Goal: Task Accomplishment & Management: Complete application form

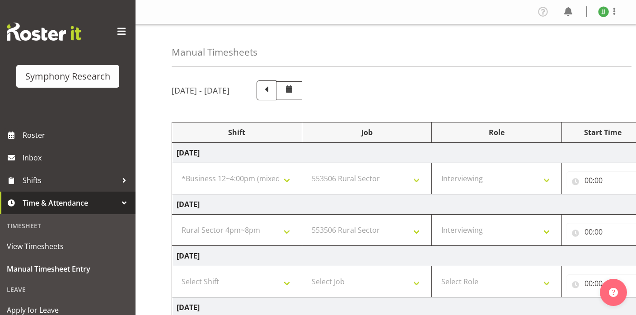
select select "81741"
select select "10587"
select select "47"
select select "81298"
select select "10587"
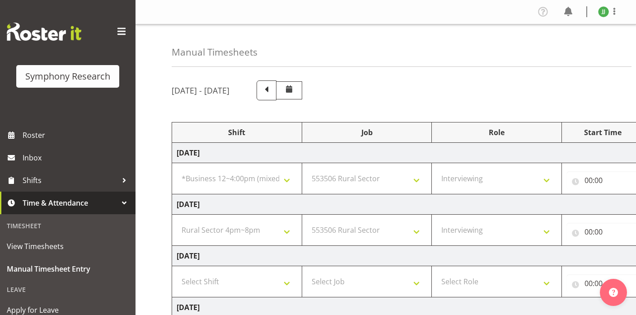
select select "47"
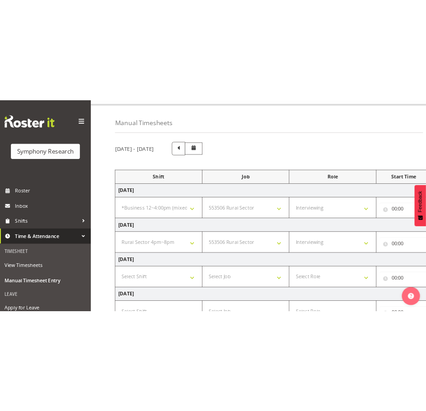
scroll to position [18, 0]
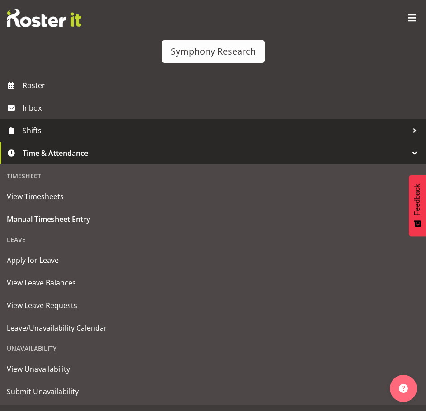
click at [43, 141] on link "Shifts" at bounding box center [213, 130] width 426 height 23
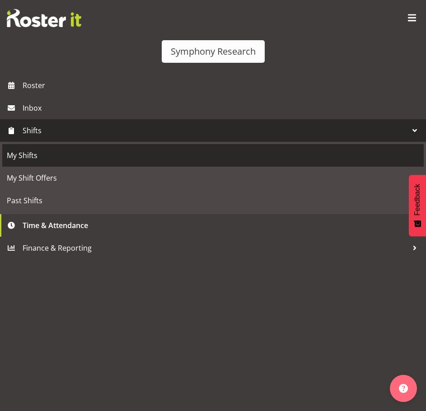
click at [35, 148] on link "My Shifts" at bounding box center [212, 155] width 421 height 23
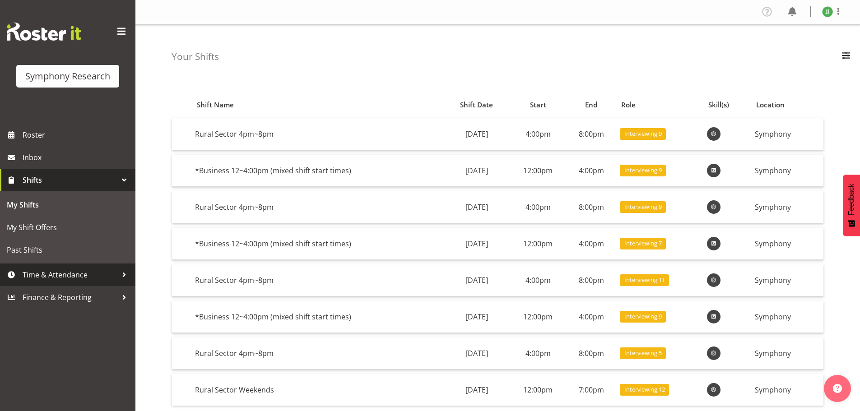
click at [62, 271] on span "Time & Attendance" at bounding box center [70, 275] width 95 height 14
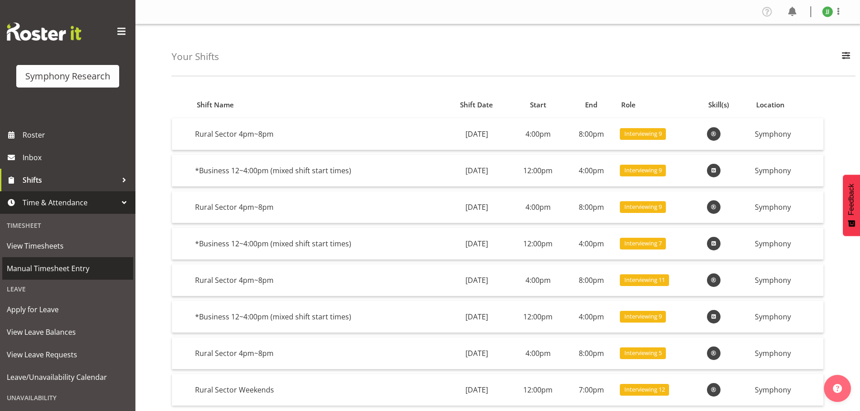
click at [68, 263] on span "Manual Timesheet Entry" at bounding box center [68, 269] width 122 height 14
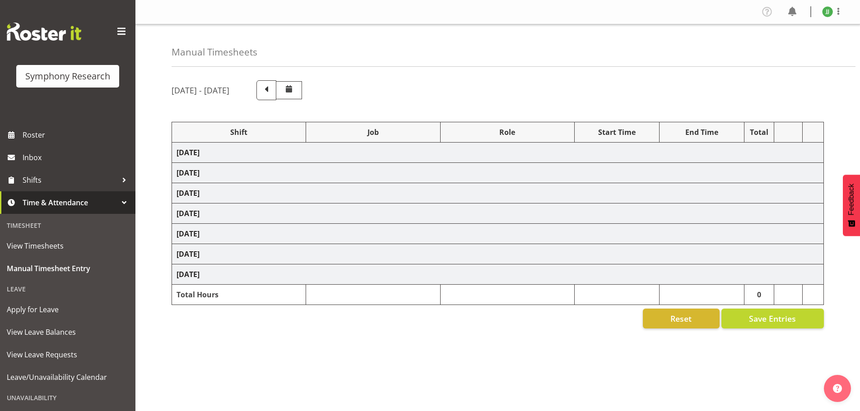
select select "81741"
select select "10587"
select select "47"
select select "81298"
select select "10587"
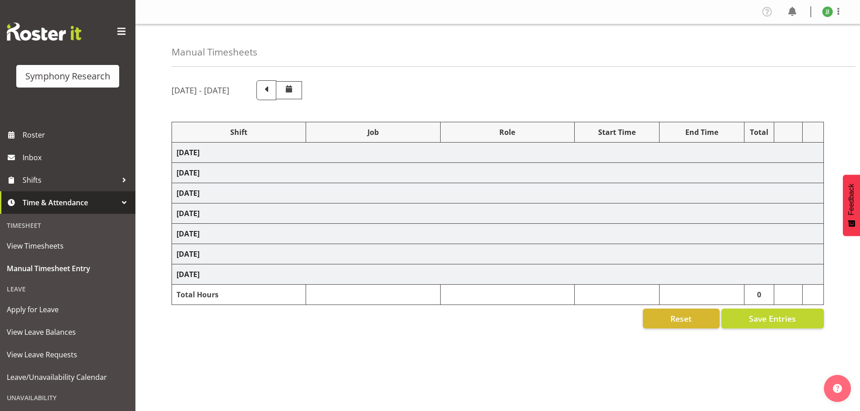
select select "47"
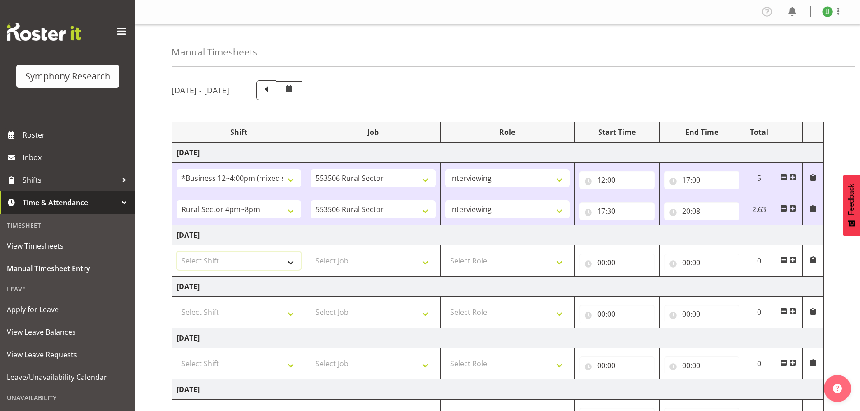
drag, startPoint x: 249, startPoint y: 263, endPoint x: 257, endPoint y: 258, distance: 8.8
click at [249, 263] on select "Select Shift !!Weekend Residential (Roster IT Shift Label) *Business 9/10am ~ 4…" at bounding box center [239, 261] width 125 height 18
select select "81298"
click at [177, 252] on select "Select Shift !!Weekend Residential (Roster IT Shift Label) *Business 9/10am ~ 4…" at bounding box center [239, 261] width 125 height 18
click at [342, 251] on td "Select Job 550060 IF Admin 553492 World Poll Aus Wave 2 Main 2025 553493 World …" at bounding box center [373, 261] width 134 height 31
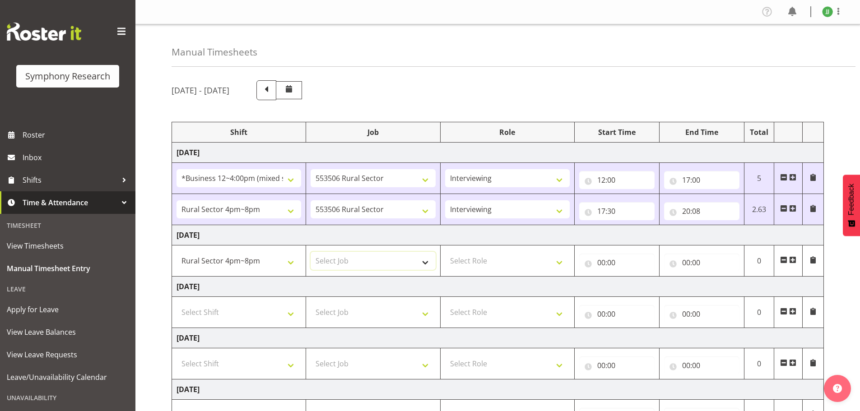
click at [359, 256] on select "Select Job 550060 IF Admin 553492 World Poll Aus Wave 2 Main 2025 553493 World …" at bounding box center [373, 261] width 125 height 18
select select "10587"
click at [311, 252] on select "Select Job 550060 IF Admin 553492 World Poll Aus Wave 2 Main 2025 553493 World …" at bounding box center [373, 261] width 125 height 18
click at [510, 264] on select "Select Role Briefing Interviewing" at bounding box center [507, 261] width 125 height 18
select select "47"
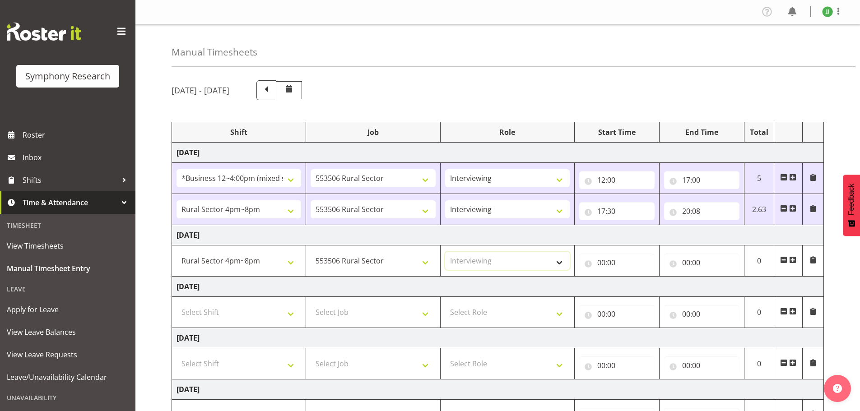
click at [445, 252] on select "Select Role Briefing Interviewing" at bounding box center [507, 261] width 125 height 18
click at [598, 262] on input "00:00" at bounding box center [616, 263] width 75 height 18
click at [643, 286] on select "00 01 02 03 04 05 06 07 08 09 10 11 12 13 14 15 16 17 18 19 20 21 22 23" at bounding box center [641, 286] width 20 height 18
select select "16"
click at [631, 277] on select "00 01 02 03 04 05 06 07 08 09 10 11 12 13 14 15 16 17 18 19 20 21 22 23" at bounding box center [641, 286] width 20 height 18
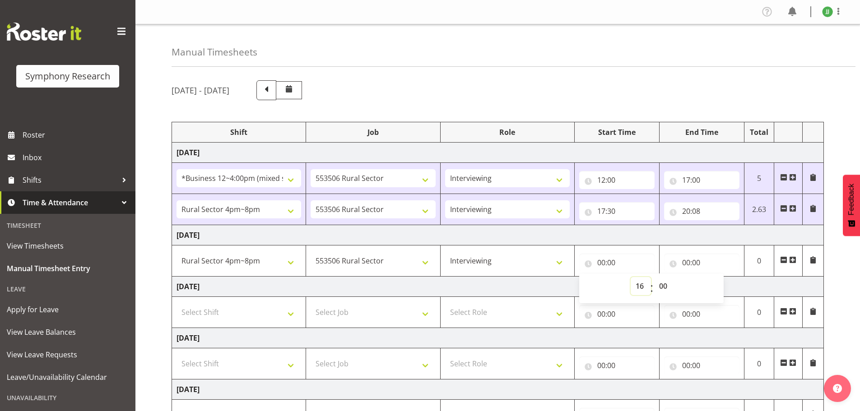
type input "16:00"
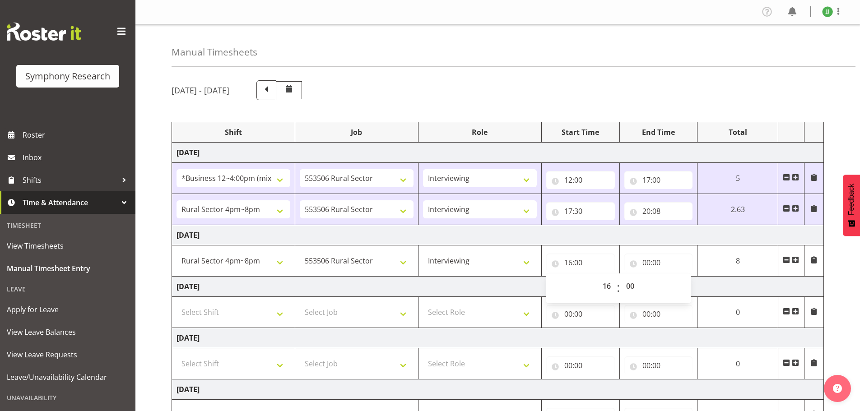
click at [698, 249] on td "8" at bounding box center [738, 261] width 81 height 31
click at [580, 262] on input "16:00" at bounding box center [580, 263] width 69 height 18
click at [633, 284] on select "00 01 02 03 04 05 06 07 08 09 10 11 12 13 14 15 16 17 18 19 20 21 22 23 24 25 2…" at bounding box center [631, 286] width 20 height 18
click at [629, 285] on select "00 01 02 03 04 05 06 07 08 09 10 11 12 13 14 15 16 17 18 19 20 21 22 23 24 25 2…" at bounding box center [631, 286] width 20 height 18
select select "12"
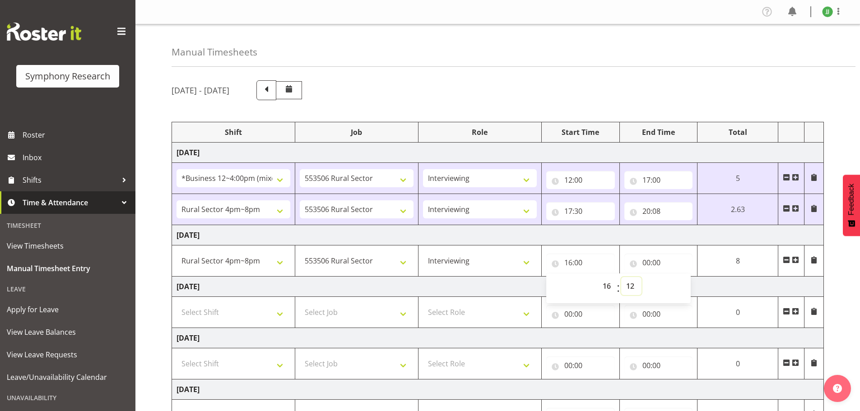
click at [642, 277] on select "00 01 02 03 04 05 06 07 08 09 10 11 12 13 14 15 16 17 18 19 20 21 22 23 24 25 2…" at bounding box center [631, 286] width 20 height 18
type input "16:12"
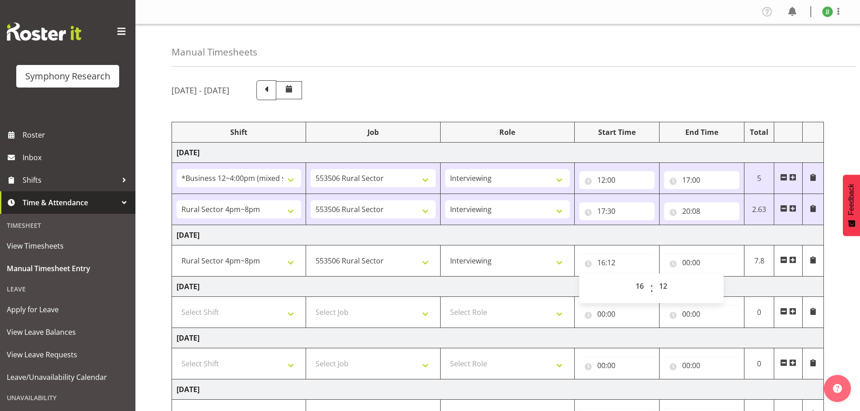
click at [745, 237] on td "[DATE]" at bounding box center [498, 235] width 652 height 20
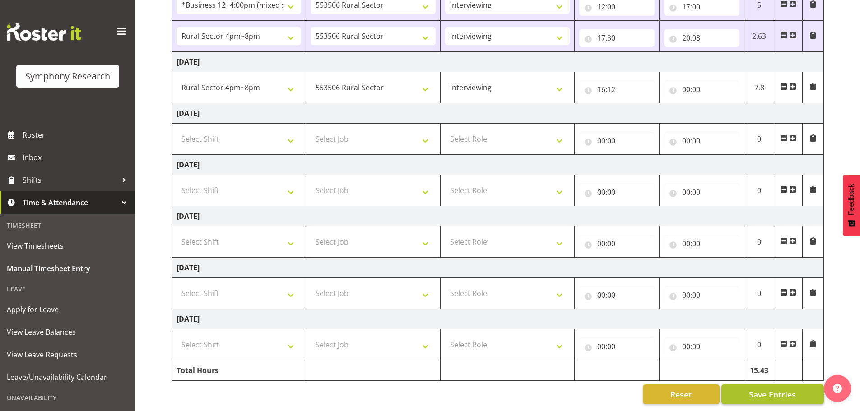
scroll to position [180, 0]
click at [687, 85] on input "00:00" at bounding box center [701, 89] width 75 height 18
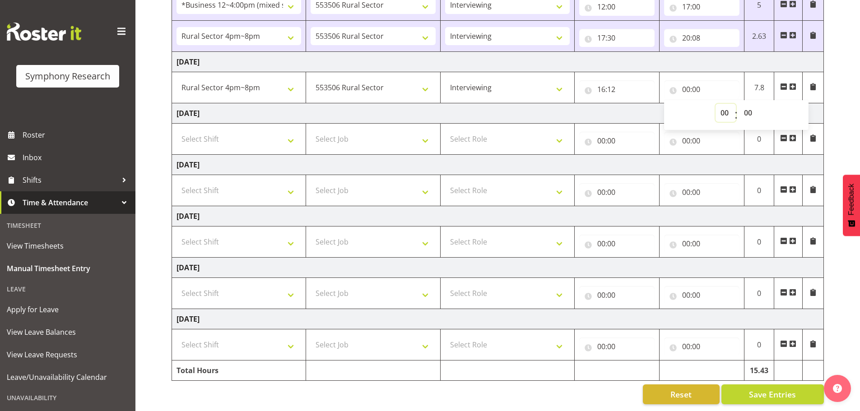
click at [724, 107] on select "00 01 02 03 04 05 06 07 08 09 10 11 12 13 14 15 16 17 18 19 20 21 22 23" at bounding box center [726, 113] width 20 height 18
select select "20"
click at [716, 104] on select "00 01 02 03 04 05 06 07 08 09 10 11 12 13 14 15 16 17 18 19 20 21 22 23" at bounding box center [726, 113] width 20 height 18
type input "20:00"
click at [832, 91] on div "[DATE] - [DATE] Shift Job Role Start Time End Time Total [DATE] !!Weekend Resid…" at bounding box center [516, 155] width 689 height 511
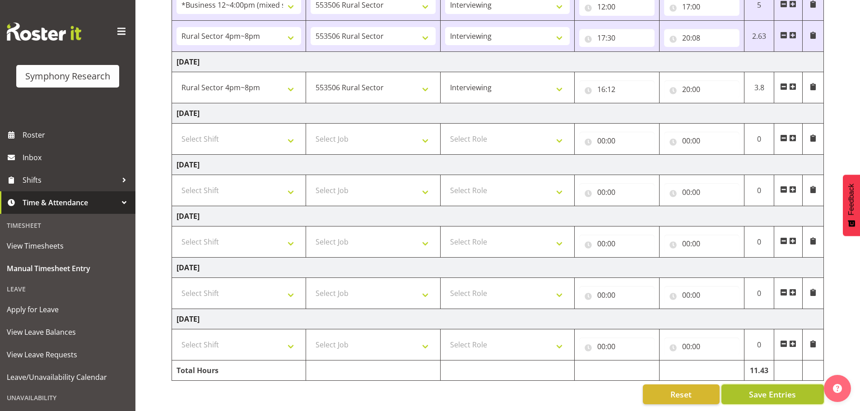
click at [777, 389] on span "Save Entries" at bounding box center [772, 395] width 47 height 12
